Goal: Find specific page/section: Find specific page/section

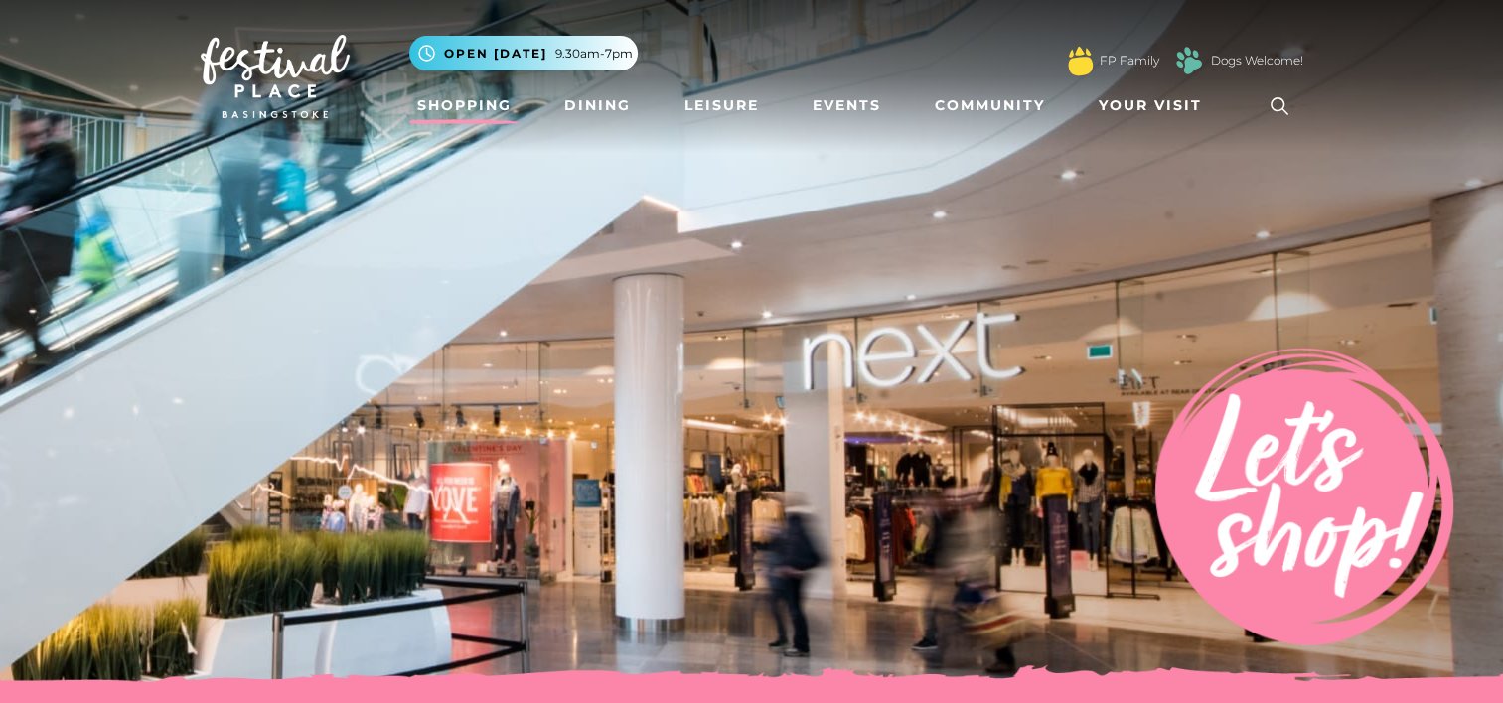
click at [425, 92] on link "Shopping" at bounding box center [464, 105] width 110 height 37
click at [480, 104] on link "Shopping" at bounding box center [464, 105] width 110 height 37
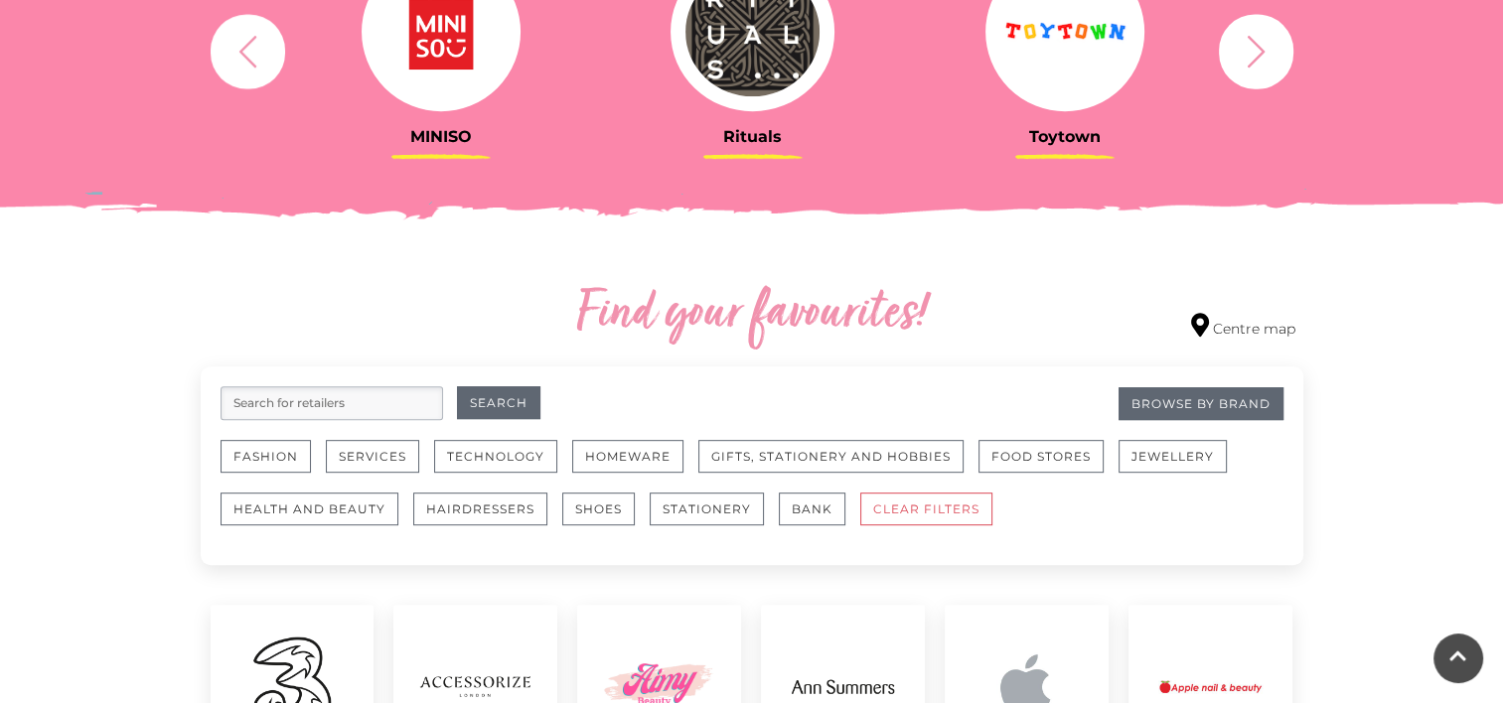
scroll to position [894, 0]
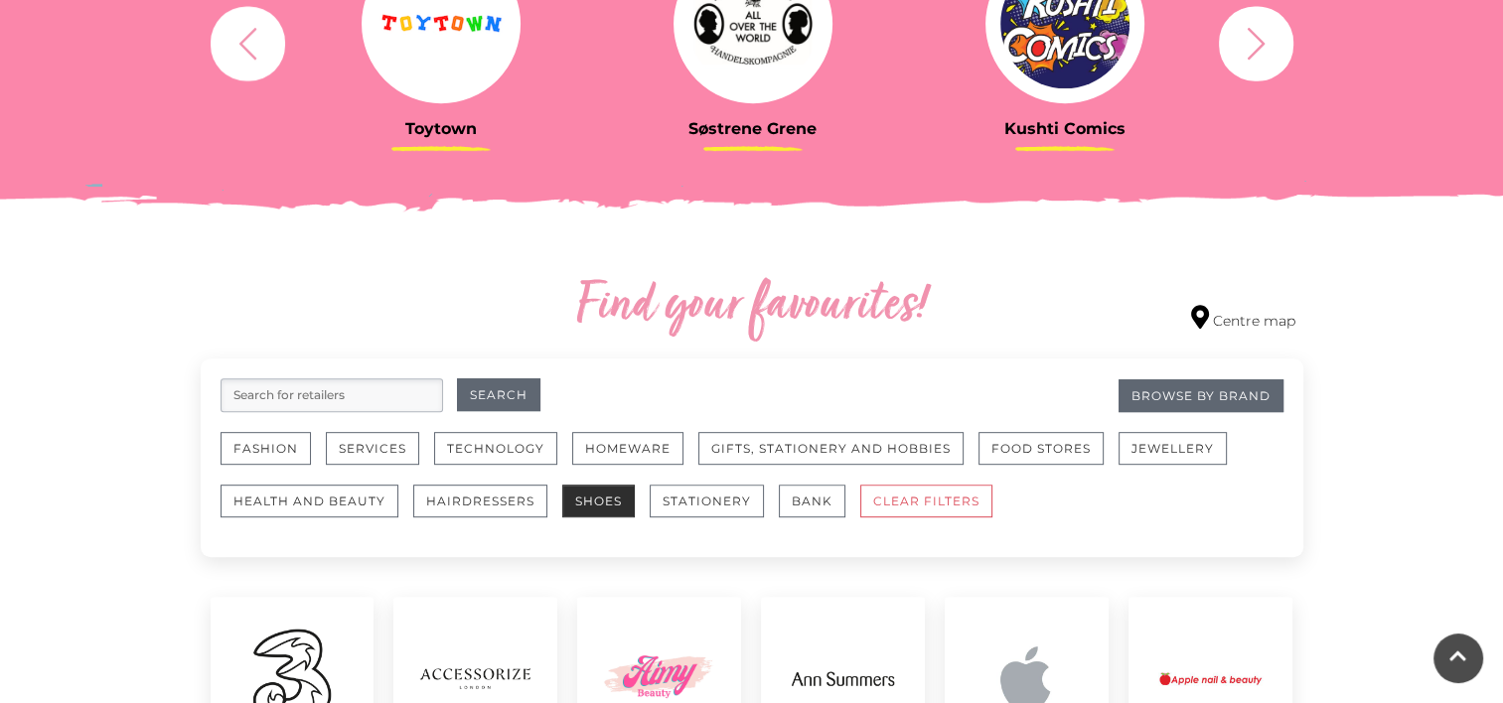
click at [584, 503] on button "Shoes" at bounding box center [598, 501] width 73 height 33
